Goal: Task Accomplishment & Management: Manage account settings

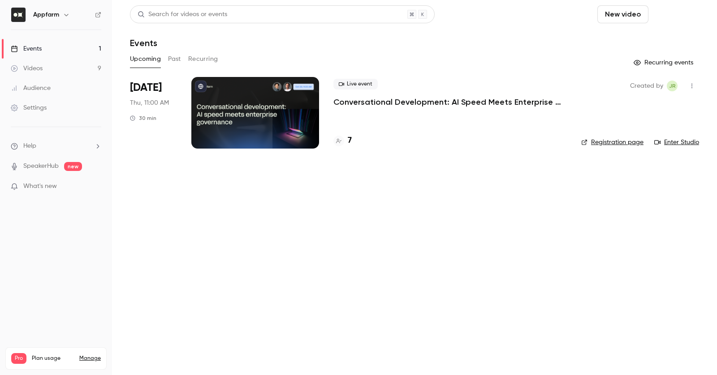
click at [667, 20] on button "Schedule" at bounding box center [675, 14] width 47 height 18
click at [653, 44] on li "One time event" at bounding box center [650, 38] width 97 height 23
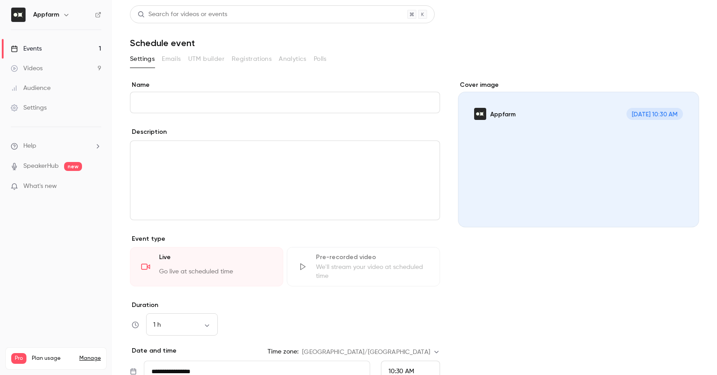
click at [279, 99] on input "Name" at bounding box center [285, 103] width 310 height 22
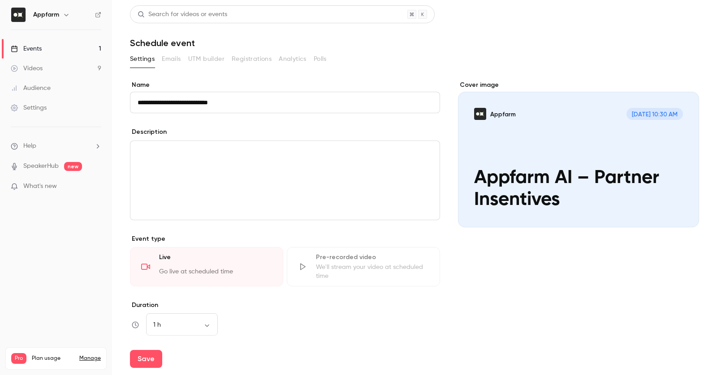
type input "**********"
click at [329, 158] on div "editor" at bounding box center [284, 180] width 309 height 79
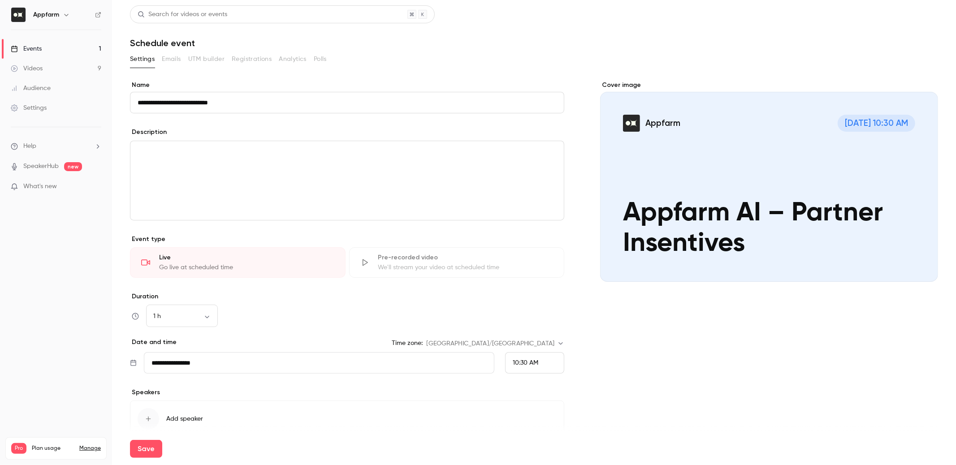
click at [255, 369] on input "**********" at bounding box center [319, 363] width 350 height 22
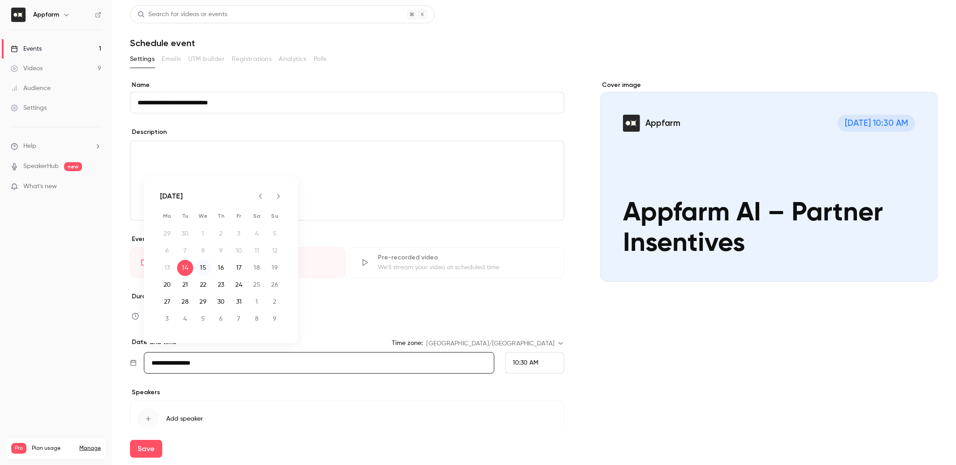
click at [204, 262] on button "15" at bounding box center [203, 268] width 16 height 16
type input "**********"
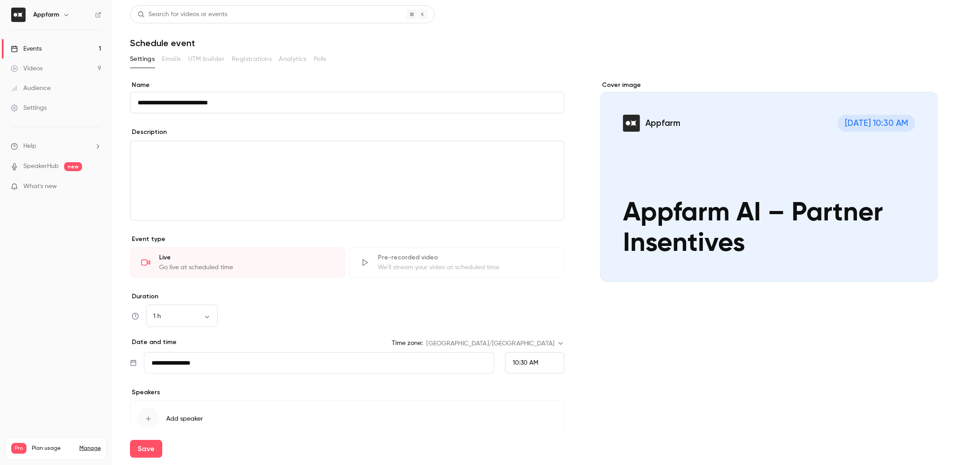
click at [514, 360] on span "10:30 AM" at bounding box center [526, 363] width 26 height 6
click at [538, 224] on span "10:00 AM" at bounding box center [526, 225] width 27 height 6
click at [605, 375] on div "Cover image Appfarm [DATE] 10:00 AM Appfarm AI – Partner Insentives" at bounding box center [769, 272] width 338 height 382
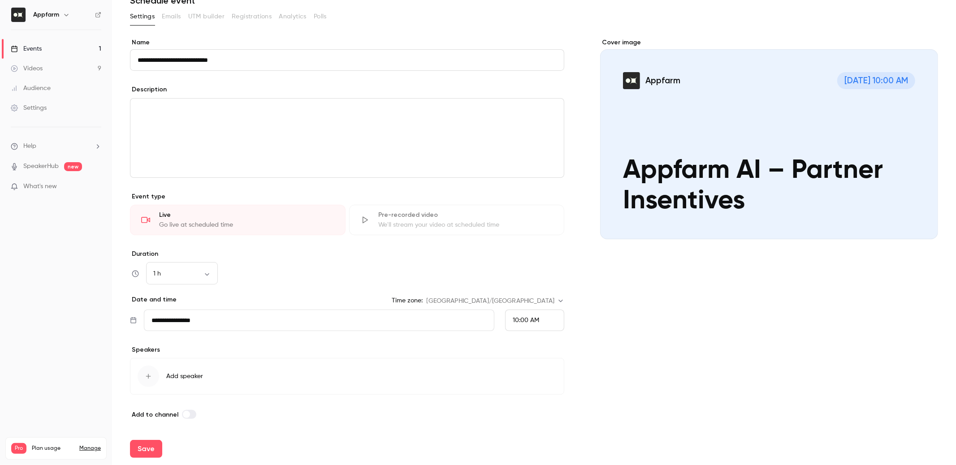
scroll to position [0, 0]
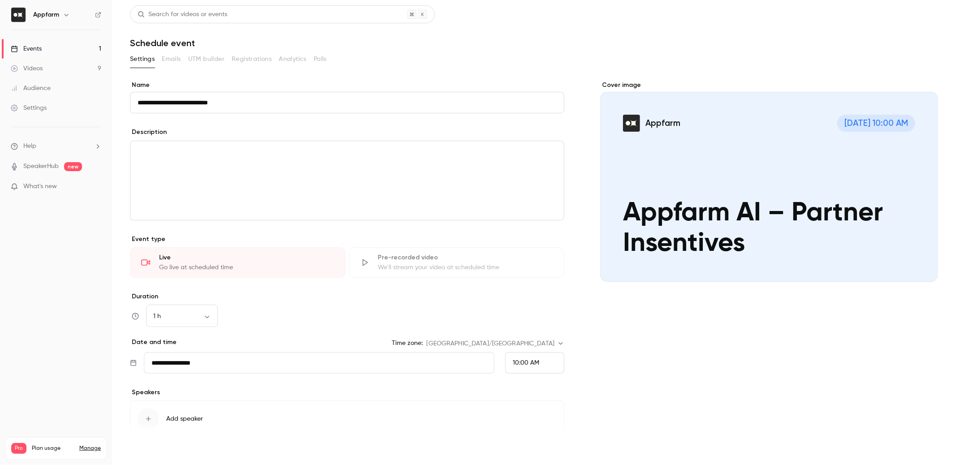
click at [146, 375] on button "Save" at bounding box center [146, 449] width 32 height 18
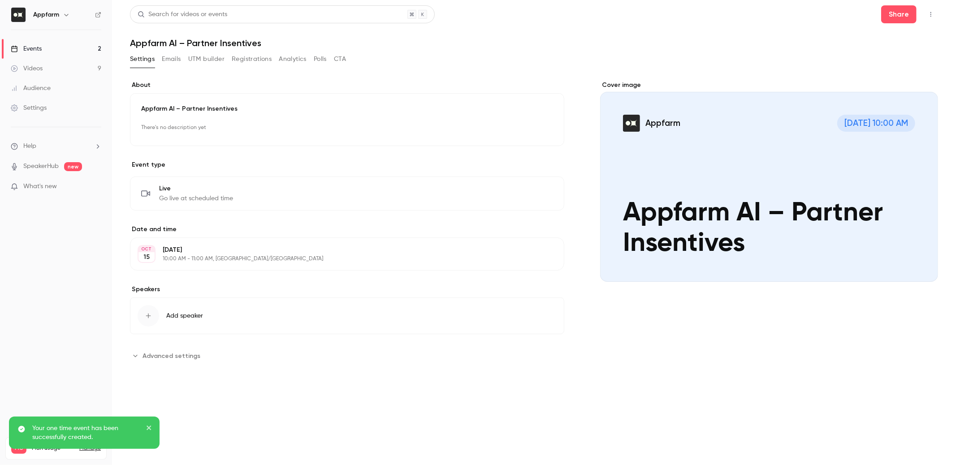
click at [66, 50] on link "Events 2" at bounding box center [56, 49] width 112 height 20
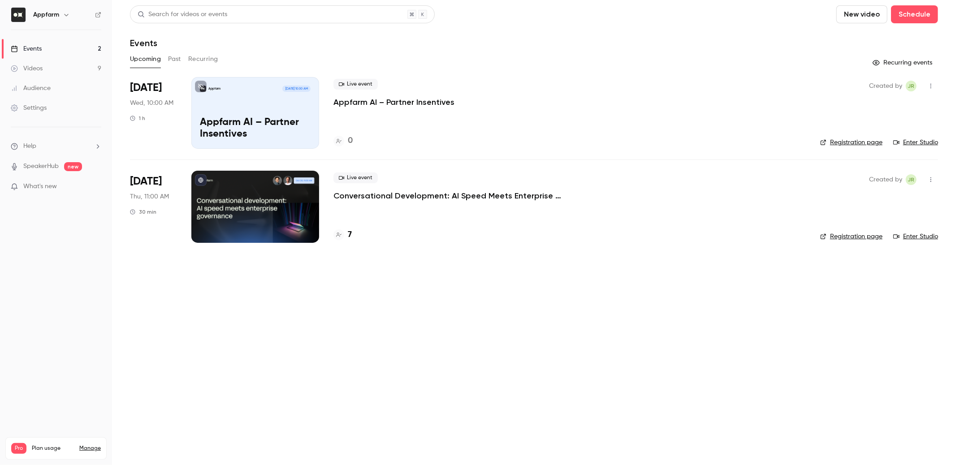
click at [716, 143] on link "Enter Studio" at bounding box center [915, 142] width 45 height 9
click at [91, 375] on link "Manage" at bounding box center [90, 448] width 22 height 7
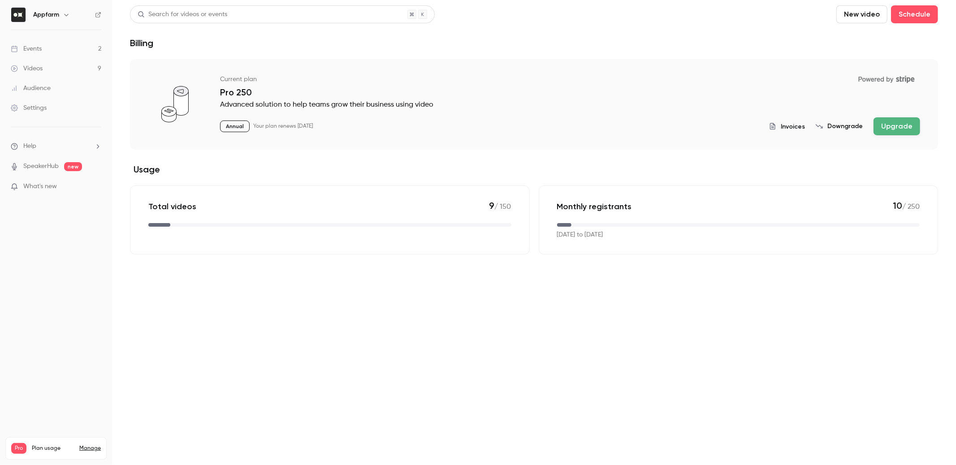
click at [50, 112] on link "Settings" at bounding box center [56, 108] width 112 height 20
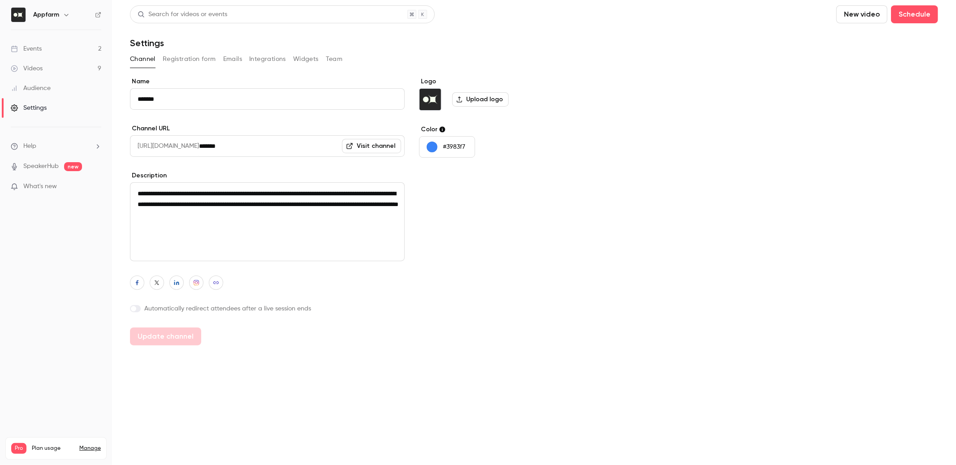
click at [339, 54] on button "Team" at bounding box center [334, 59] width 17 height 14
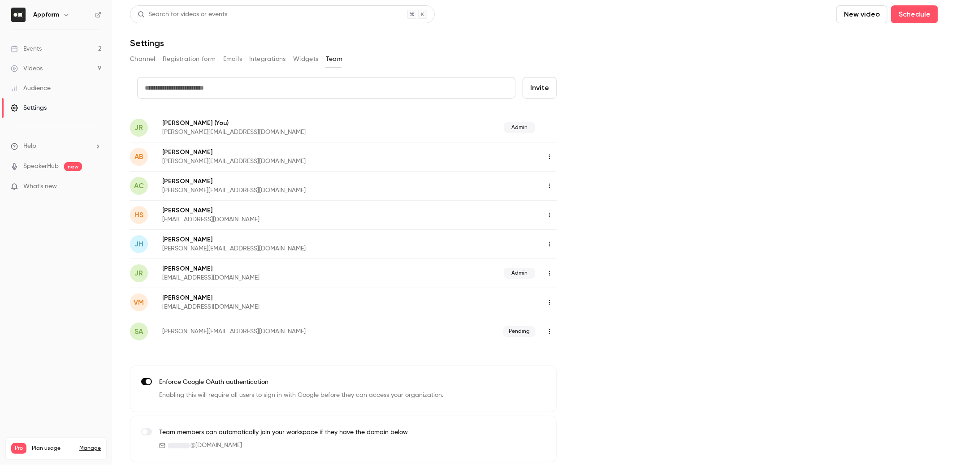
click at [287, 88] on input "text" at bounding box center [326, 88] width 378 height 22
type input "**********"
click at [544, 85] on button "Invite" at bounding box center [539, 88] width 34 height 22
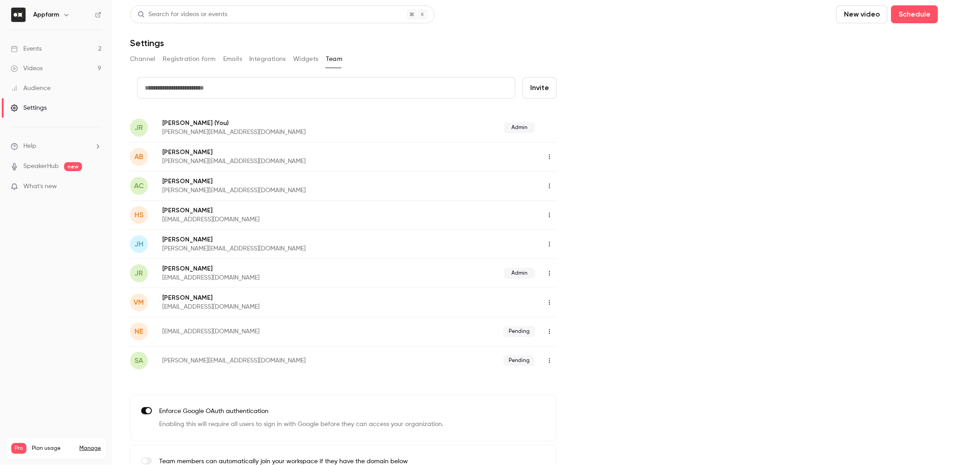
click at [35, 52] on div "Events" at bounding box center [26, 48] width 31 height 9
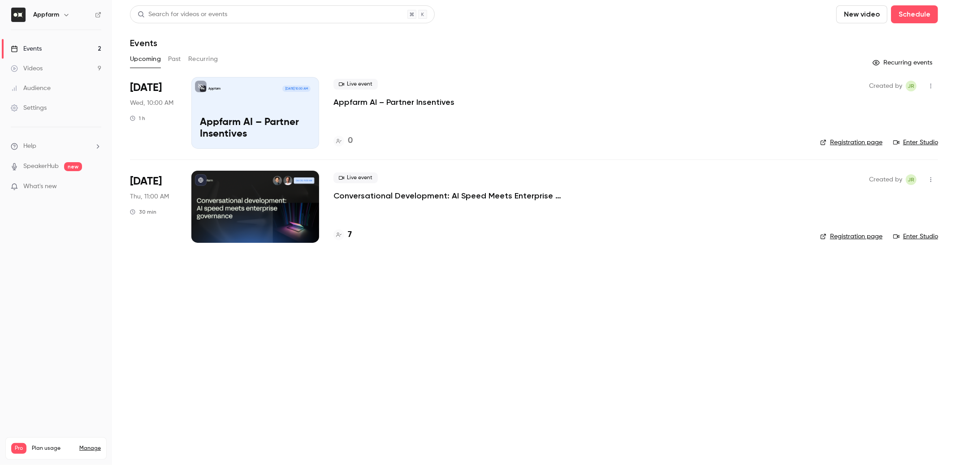
click at [267, 101] on div "Appfarm [DATE] 10:00 AM Appfarm AI – Partner Insentives" at bounding box center [255, 113] width 128 height 72
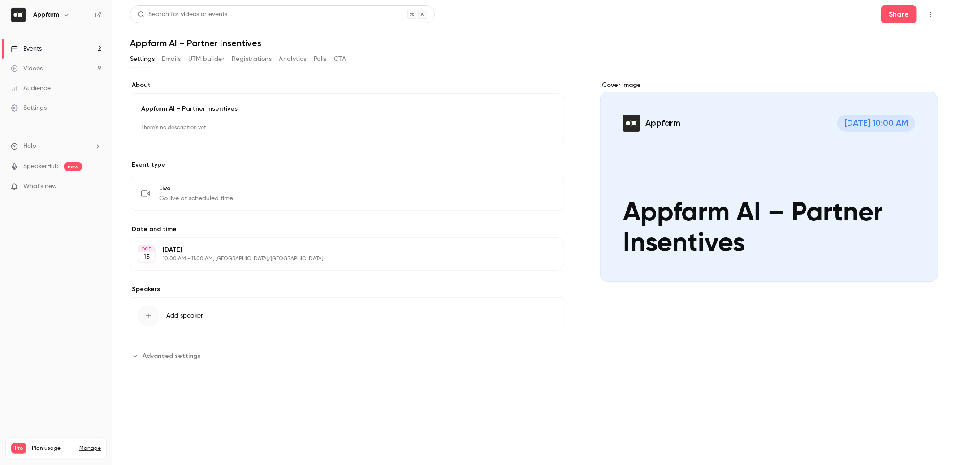
click at [151, 353] on span "Advanced settings" at bounding box center [171, 355] width 58 height 9
click at [139, 357] on button "Advanced settings" at bounding box center [168, 356] width 76 height 14
click at [250, 56] on button "Registrations" at bounding box center [252, 59] width 40 height 14
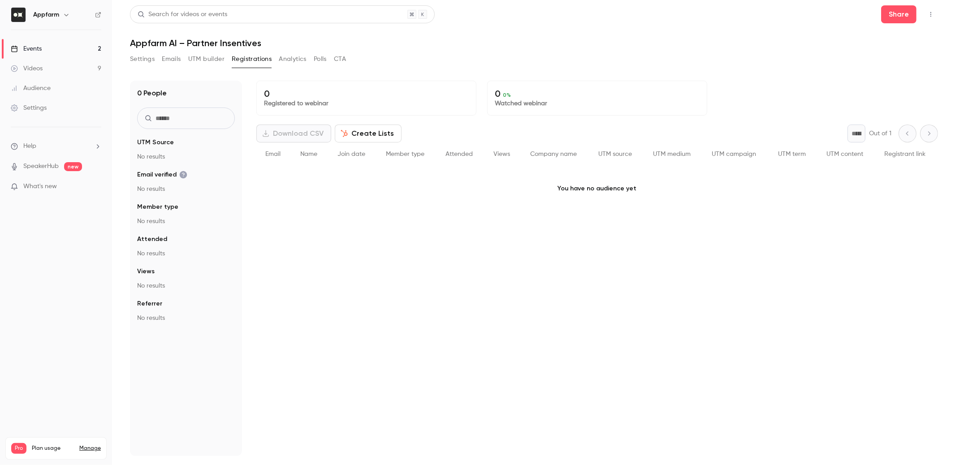
click at [173, 59] on button "Emails" at bounding box center [171, 59] width 19 height 14
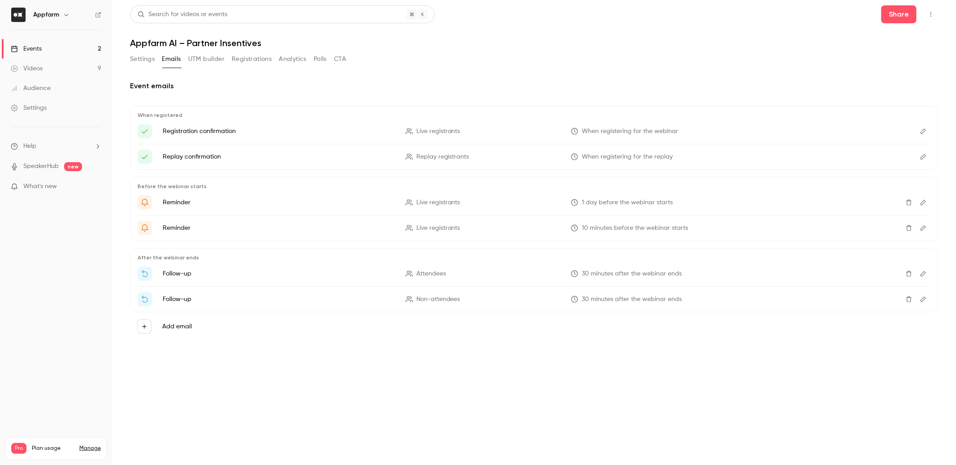
click at [716, 159] on icon "Edit" at bounding box center [922, 157] width 7 height 6
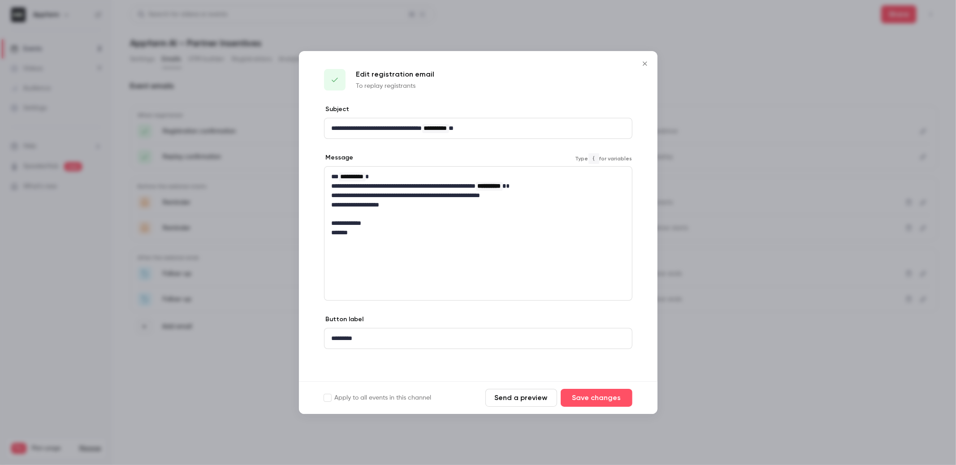
click at [435, 195] on p "**********" at bounding box center [478, 195] width 293 height 9
click at [384, 211] on p "editor" at bounding box center [478, 214] width 293 height 9
click at [644, 71] on button "Close" at bounding box center [645, 64] width 18 height 18
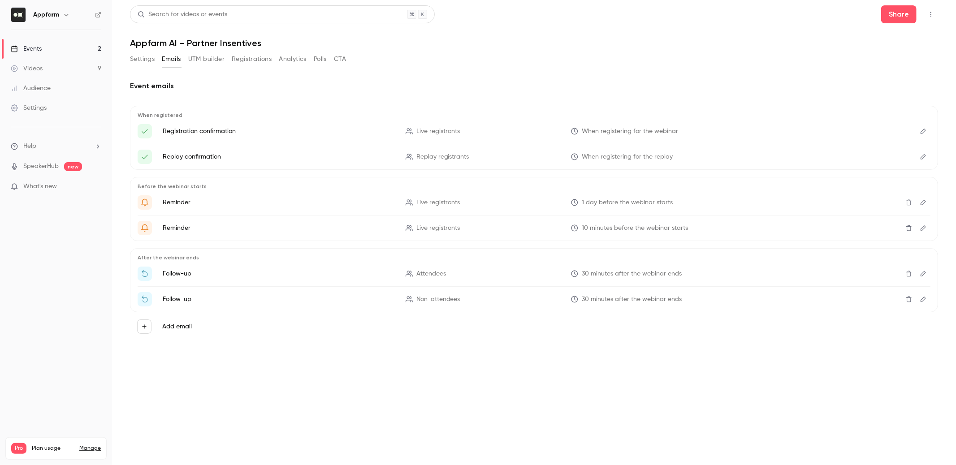
click at [453, 129] on span "Live registrants" at bounding box center [438, 131] width 44 height 9
click at [175, 155] on p "Replay confirmation" at bounding box center [279, 156] width 232 height 9
click at [187, 155] on p "Replay confirmation" at bounding box center [279, 156] width 232 height 9
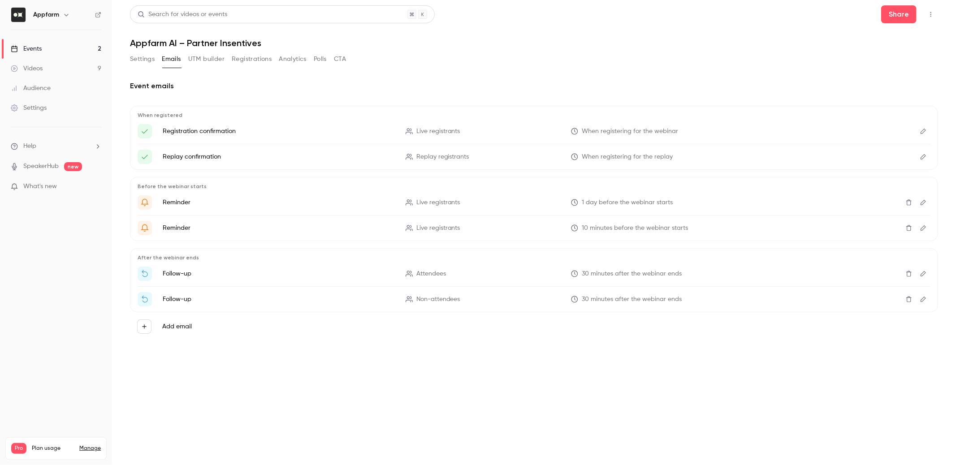
click at [187, 155] on p "Replay confirmation" at bounding box center [279, 156] width 232 height 9
click at [716, 203] on icon "Delete" at bounding box center [908, 202] width 7 height 6
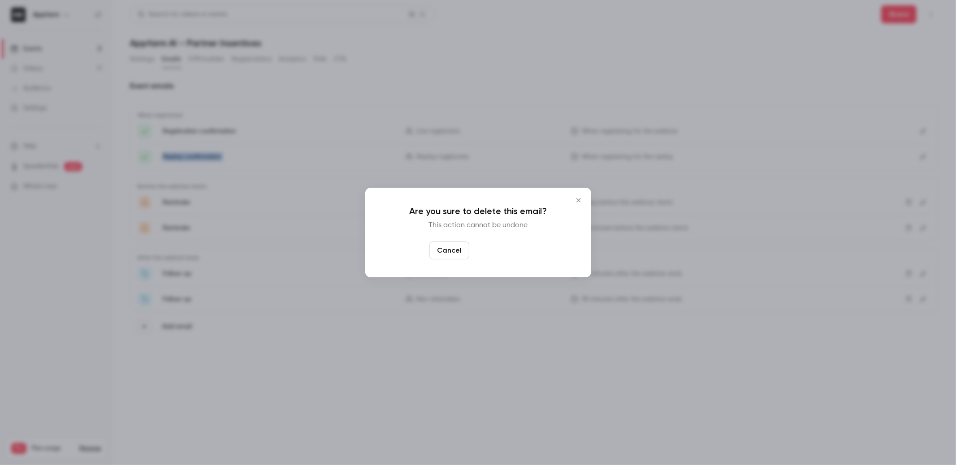
click at [502, 252] on button "Yes, delete" at bounding box center [500, 251] width 54 height 18
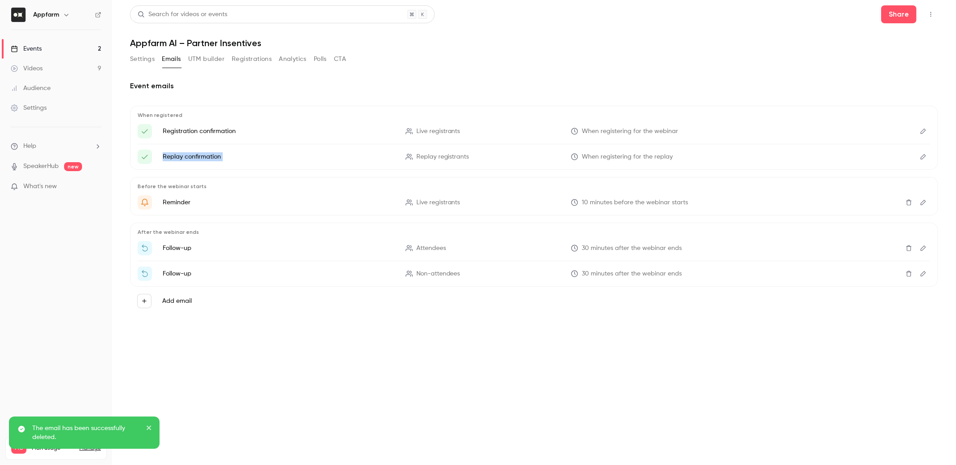
click at [716, 200] on icon "Delete" at bounding box center [908, 202] width 7 height 6
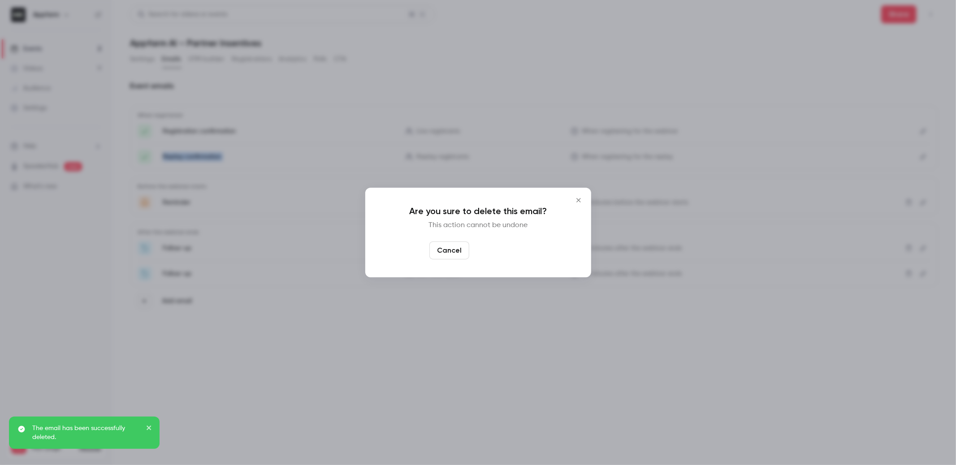
click at [522, 254] on button "Yes, delete" at bounding box center [500, 251] width 54 height 18
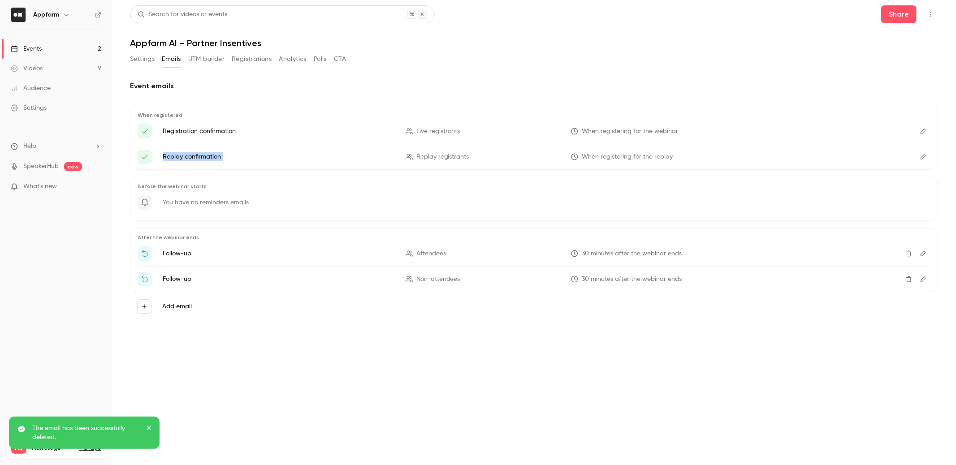
click at [716, 252] on icon "Delete" at bounding box center [908, 253] width 7 height 6
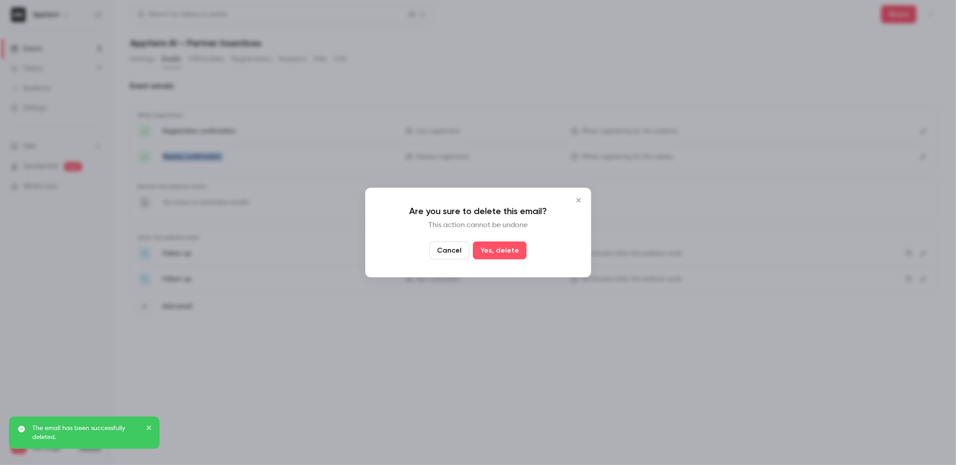
click at [583, 195] on button "Close" at bounding box center [578, 200] width 18 height 18
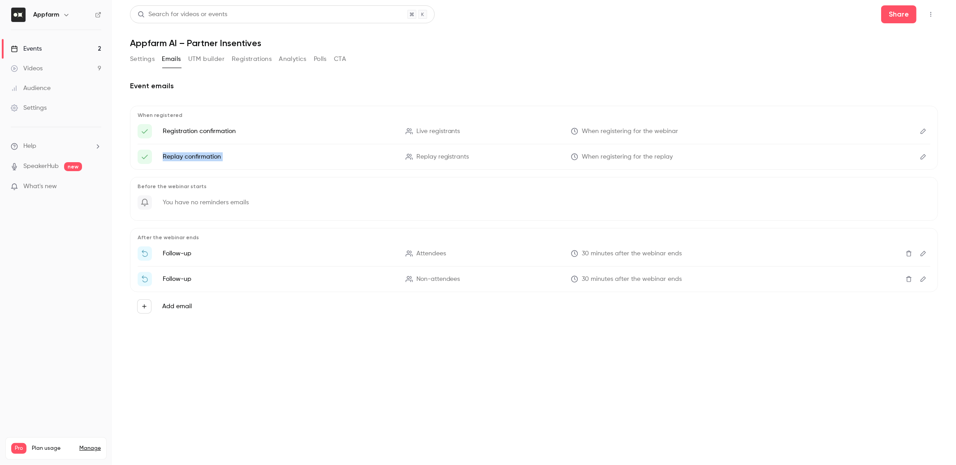
click at [716, 254] on icon "Delete" at bounding box center [908, 253] width 7 height 6
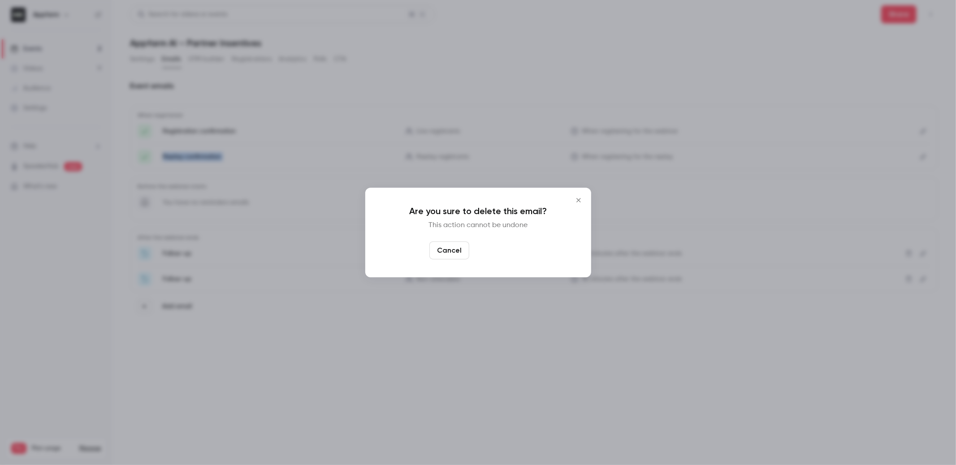
click at [516, 254] on button "Yes, delete" at bounding box center [500, 251] width 54 height 18
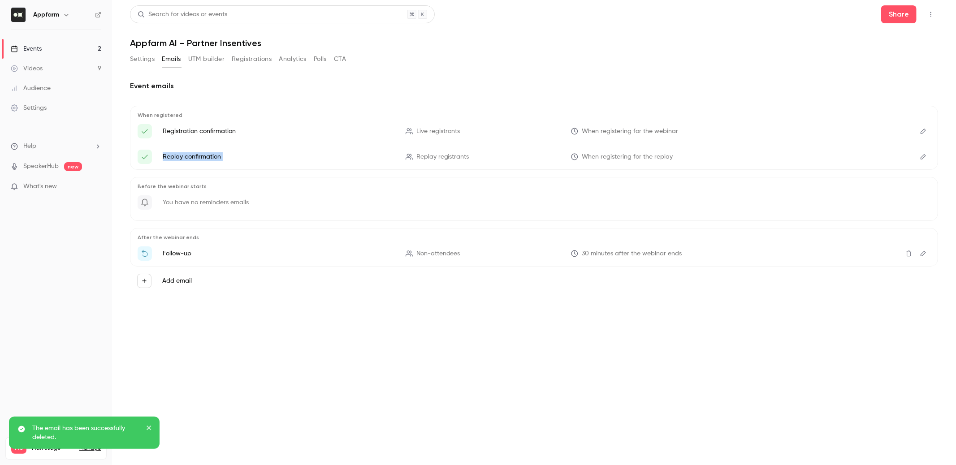
click at [716, 253] on button "Delete" at bounding box center [908, 253] width 14 height 14
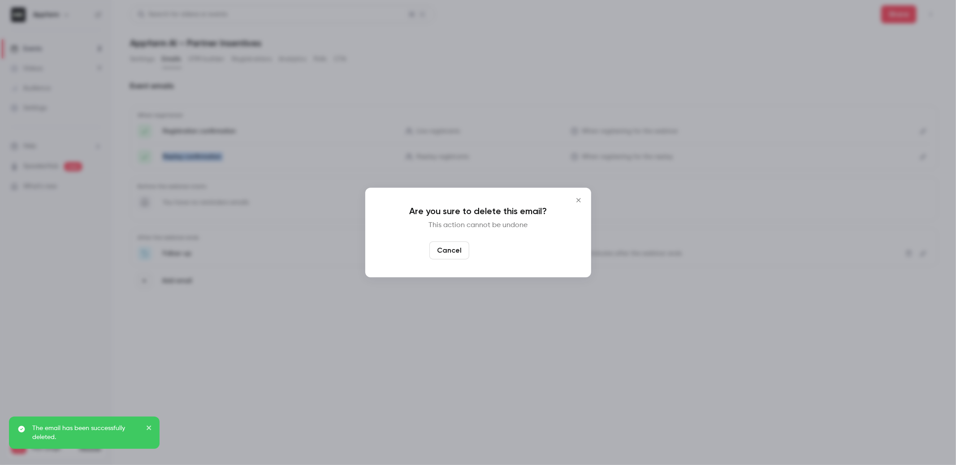
click at [508, 251] on button "Yes, delete" at bounding box center [500, 251] width 54 height 18
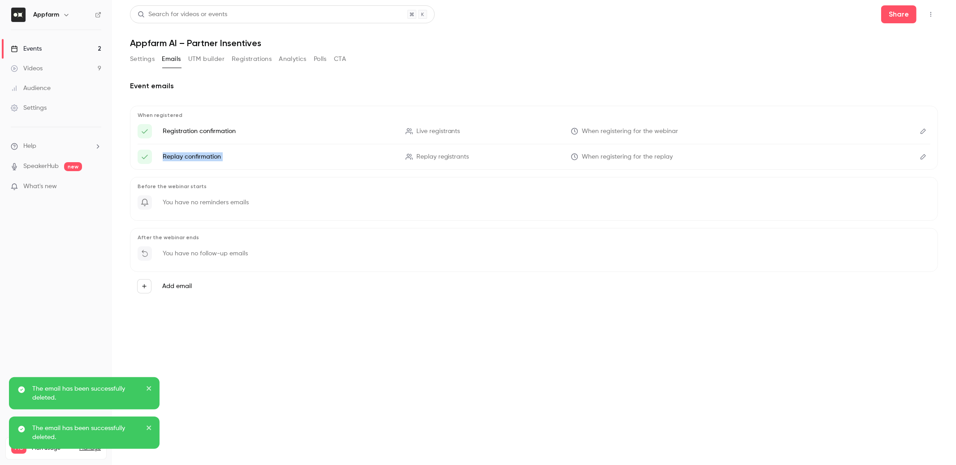
click at [147, 285] on button "Add email" at bounding box center [144, 286] width 14 height 14
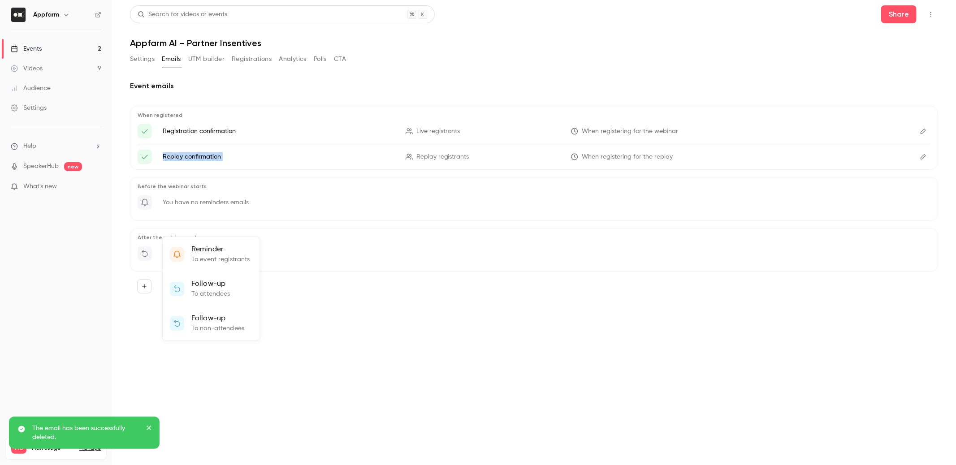
click at [321, 262] on div at bounding box center [478, 232] width 956 height 465
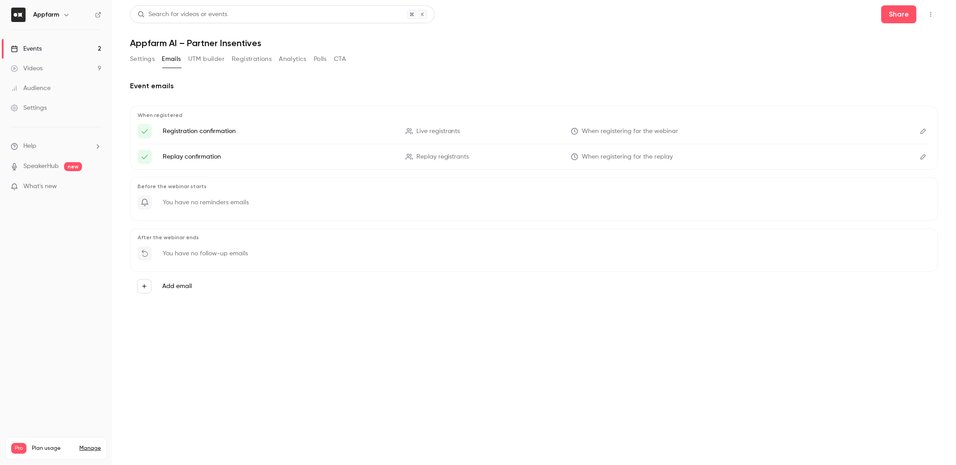
click at [254, 57] on button "Registrations" at bounding box center [252, 59] width 40 height 14
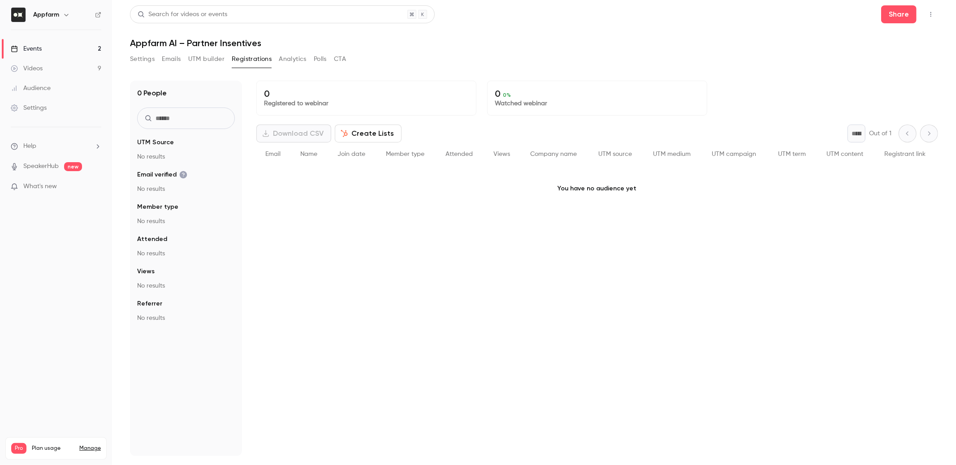
click at [147, 59] on button "Settings" at bounding box center [142, 59] width 25 height 14
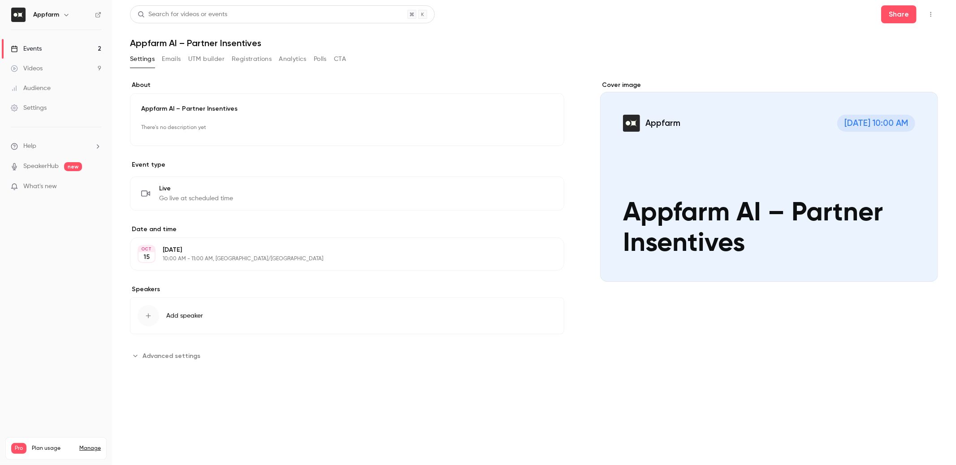
click at [716, 14] on button "button" at bounding box center [930, 14] width 14 height 14
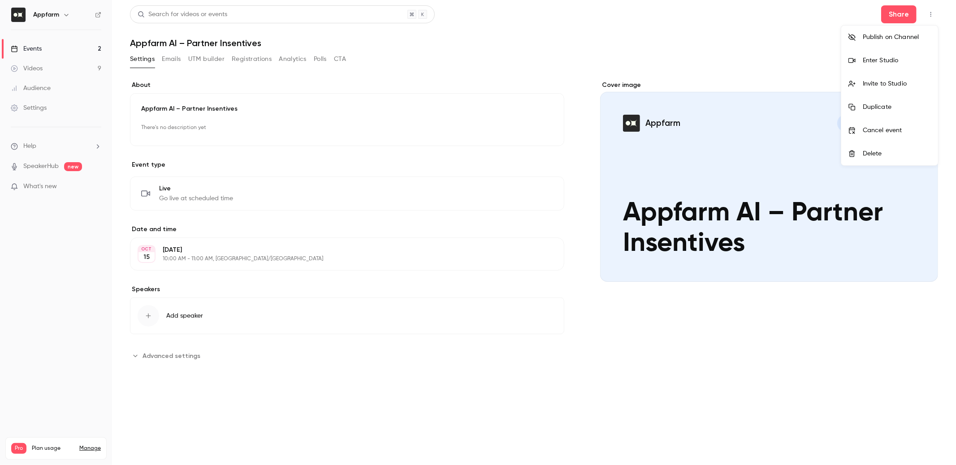
click at [430, 121] on div at bounding box center [478, 232] width 956 height 465
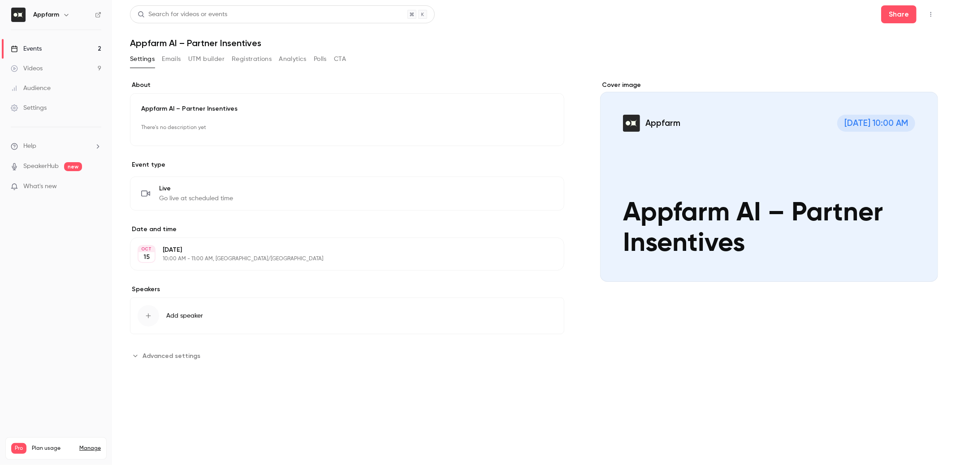
click at [65, 43] on link "Events 2" at bounding box center [56, 49] width 112 height 20
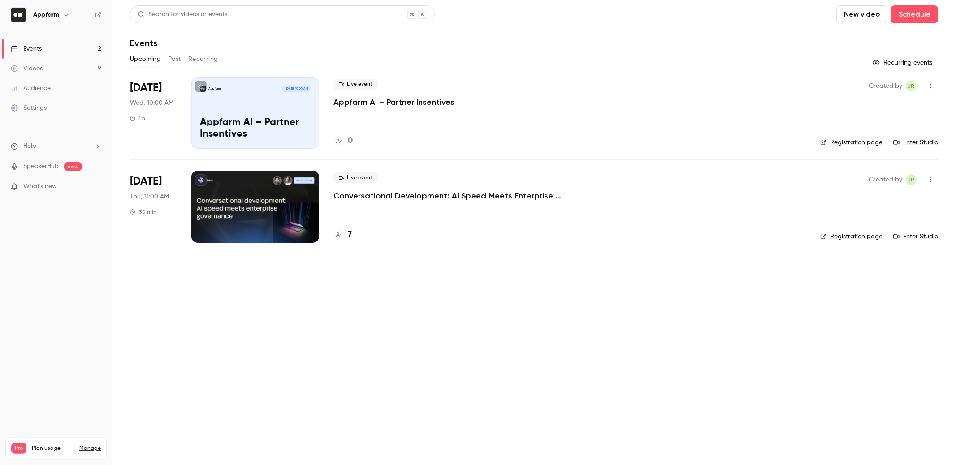
click at [716, 86] on icon "button" at bounding box center [930, 86] width 1 height 5
click at [716, 109] on div "Share" at bounding box center [897, 108] width 68 height 9
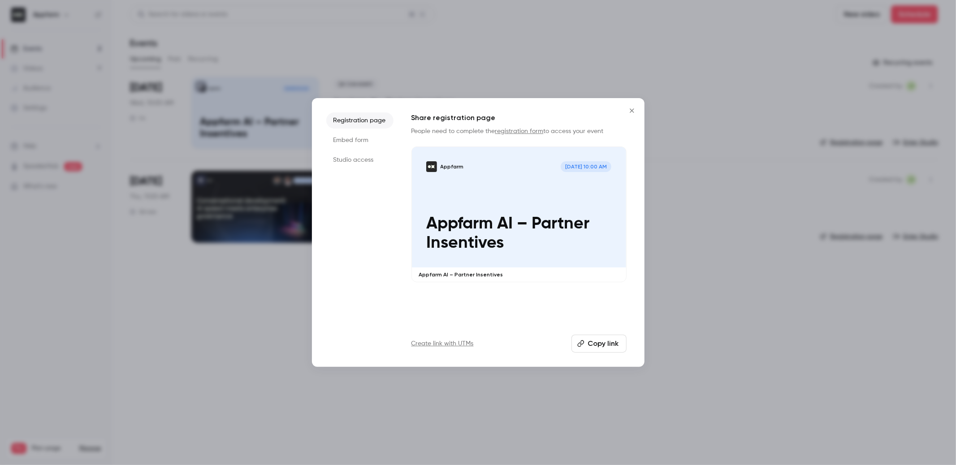
click at [629, 113] on icon "Close" at bounding box center [631, 110] width 11 height 7
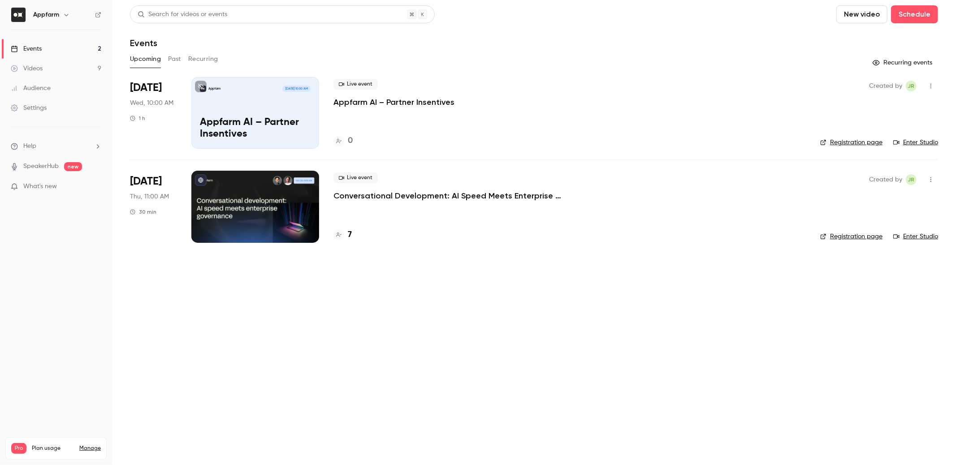
click at [43, 72] on link "Videos 9" at bounding box center [56, 69] width 112 height 20
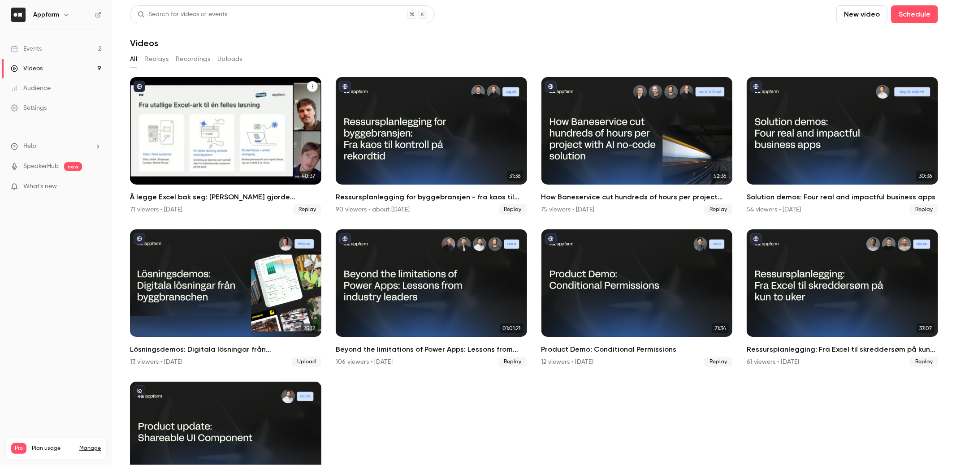
click at [238, 116] on div "Å legge Excel bak seg: Hvordan Hæhre gjorde millionbesparelser med skreddersydd…" at bounding box center [225, 131] width 191 height 108
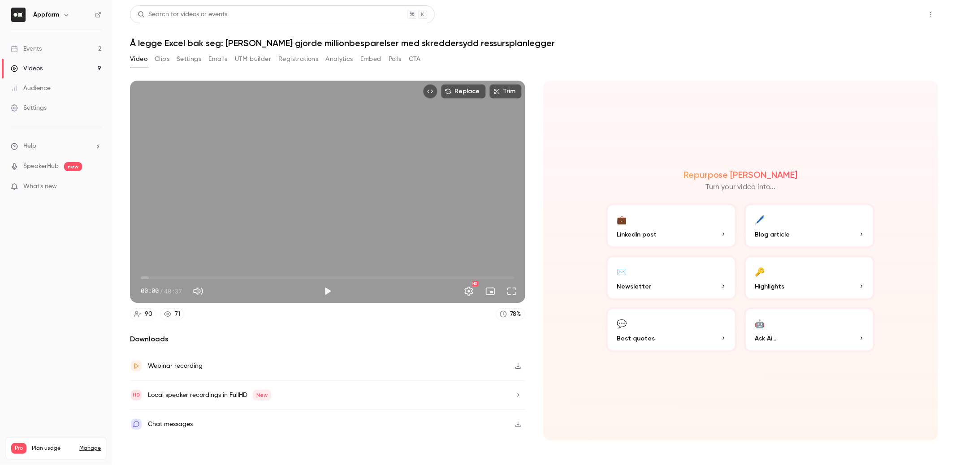
click at [716, 12] on button "Share" at bounding box center [898, 14] width 35 height 18
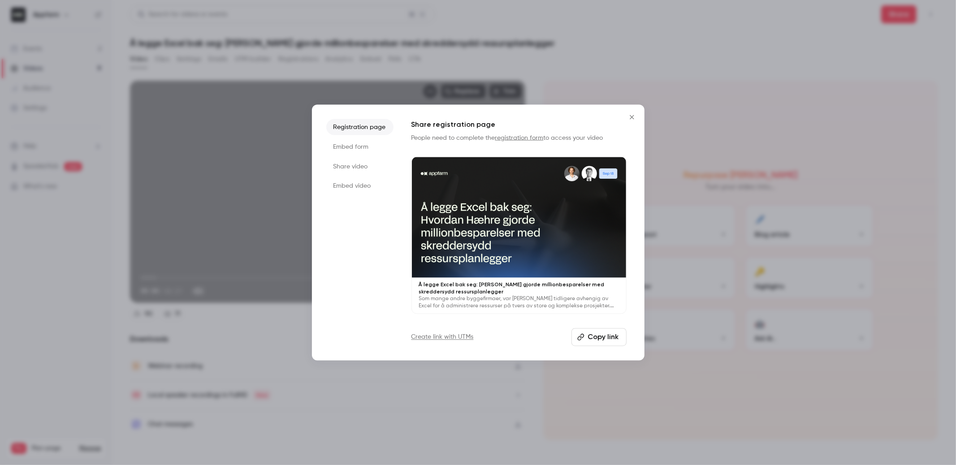
click at [358, 166] on li "Share video" at bounding box center [359, 167] width 67 height 16
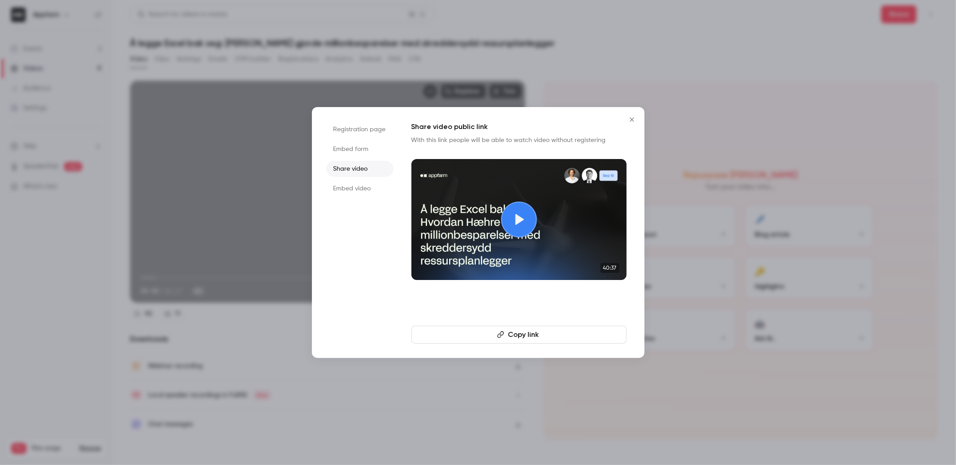
click at [590, 138] on p "With this link people will be able to watch video without registering" at bounding box center [518, 140] width 215 height 9
click at [414, 139] on p "With this link people will be able to watch video without registering" at bounding box center [518, 140] width 215 height 9
click at [346, 133] on li "Registration page" at bounding box center [359, 129] width 67 height 16
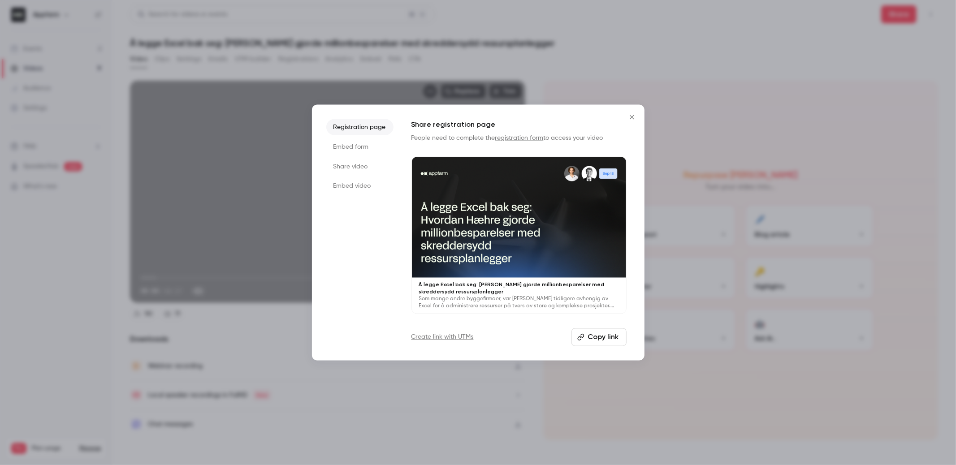
click at [630, 116] on icon "Close" at bounding box center [632, 117] width 4 height 4
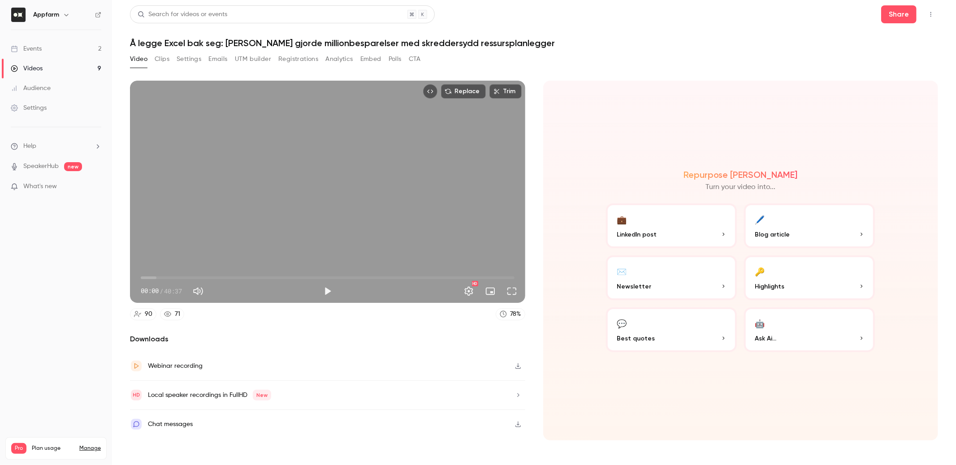
click at [412, 61] on button "CTA" at bounding box center [415, 59] width 12 height 14
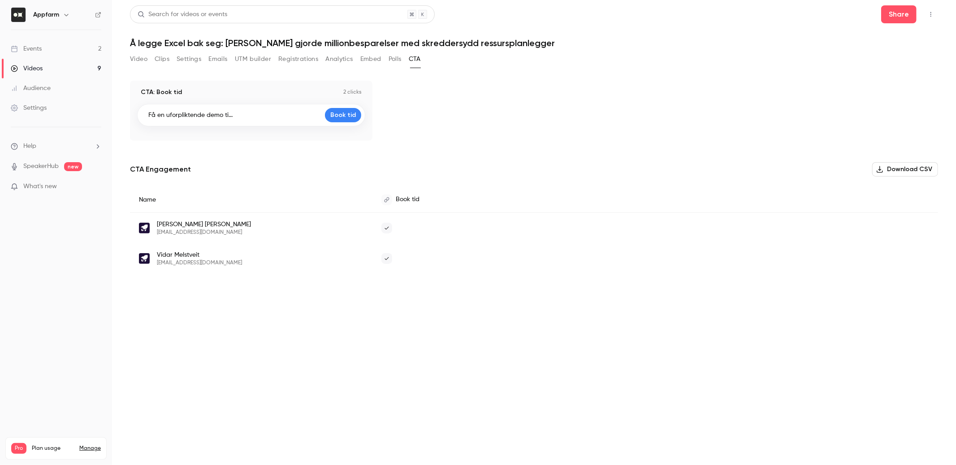
click at [44, 45] on link "Events 2" at bounding box center [56, 49] width 112 height 20
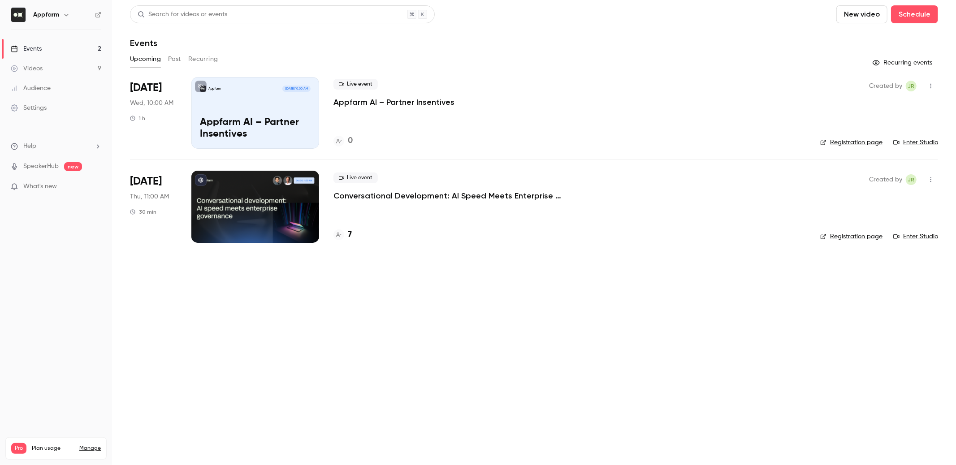
click at [246, 112] on div "Appfarm [DATE] 10:00 AM Appfarm AI – Partner Insentives" at bounding box center [255, 113] width 128 height 72
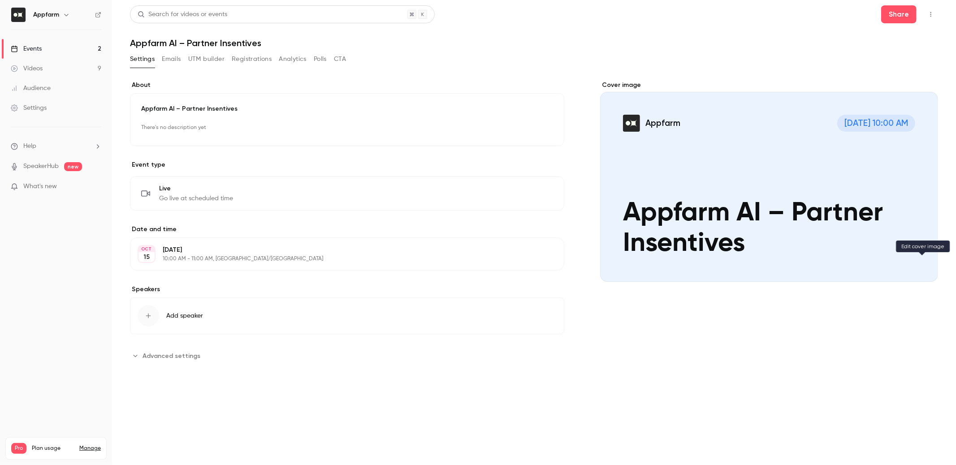
click at [716, 264] on icon "Cover image" at bounding box center [922, 265] width 10 height 7
